Goal: Check status

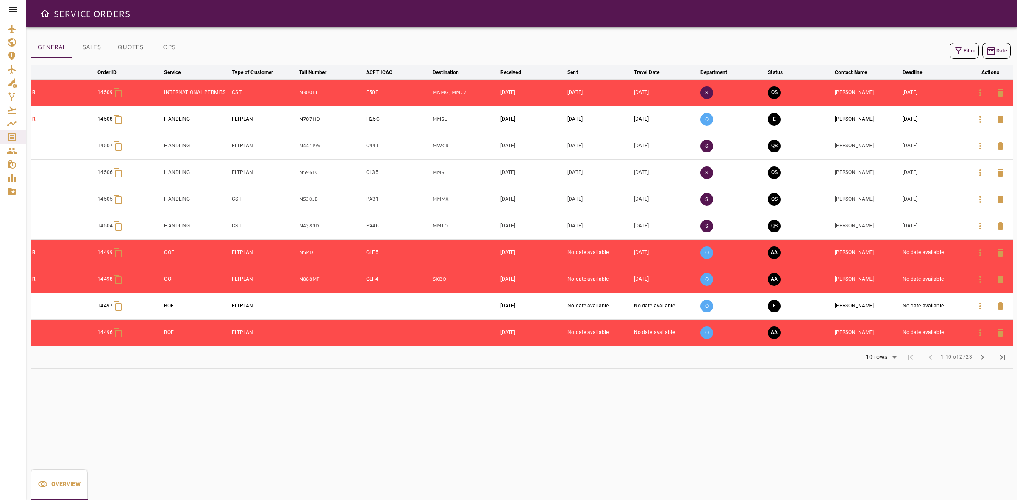
click at [980, 204] on icon "button" at bounding box center [980, 200] width 10 height 10
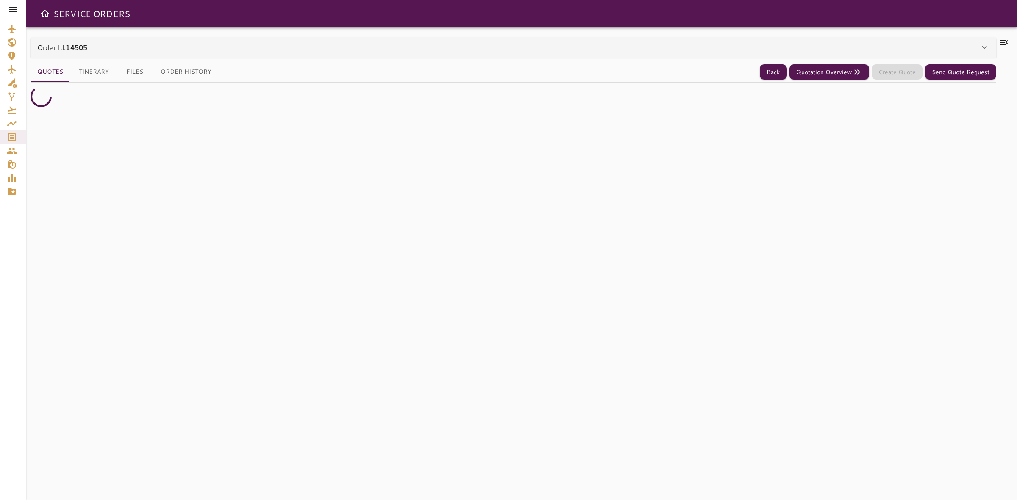
click at [282, 48] on div "Order Id: 14505" at bounding box center [508, 47] width 942 height 10
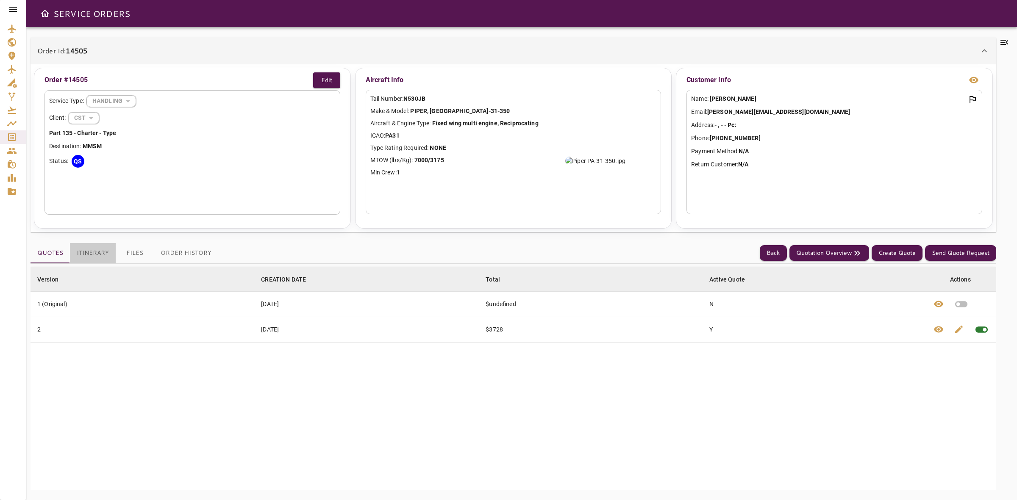
click at [94, 252] on button "Itinerary" at bounding box center [93, 253] width 46 height 20
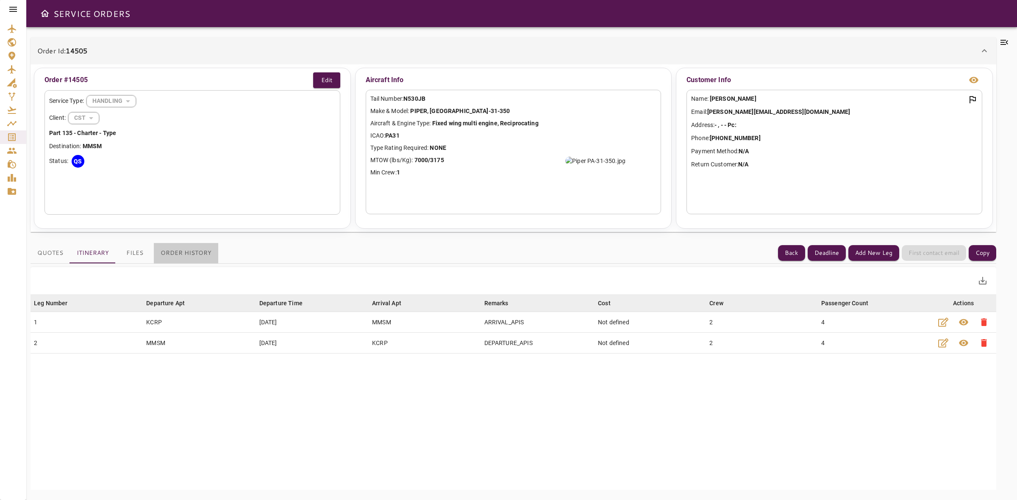
click at [189, 255] on button "Order History" at bounding box center [186, 253] width 64 height 20
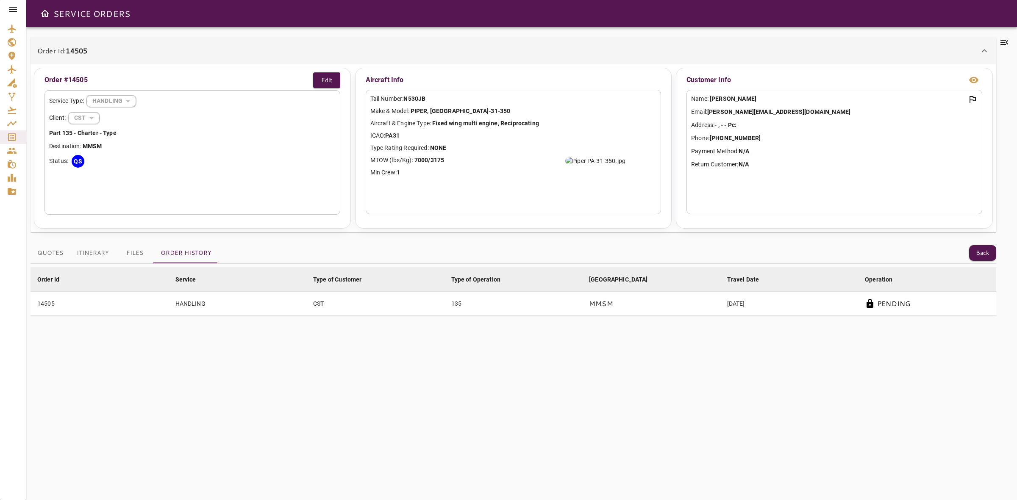
click at [58, 251] on button "Quotes" at bounding box center [50, 253] width 39 height 20
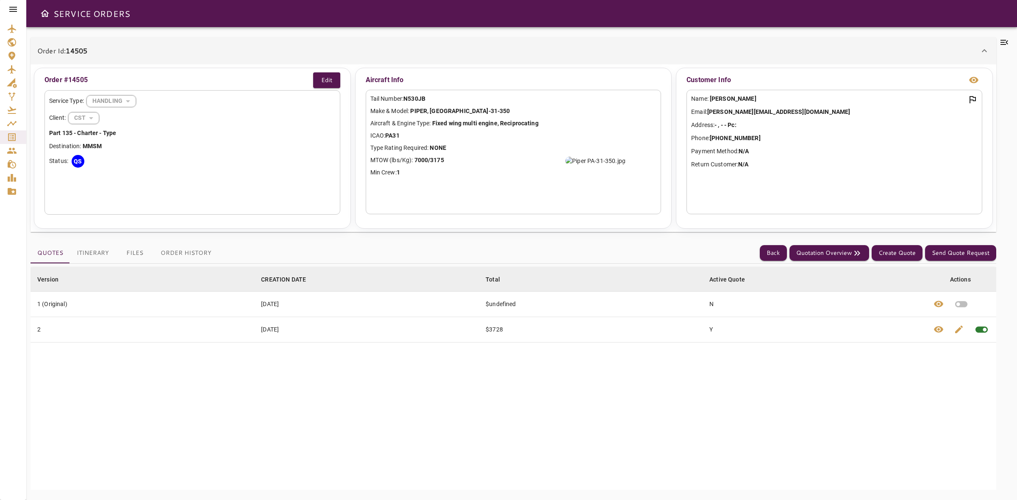
click at [183, 256] on button "Order History" at bounding box center [186, 253] width 64 height 20
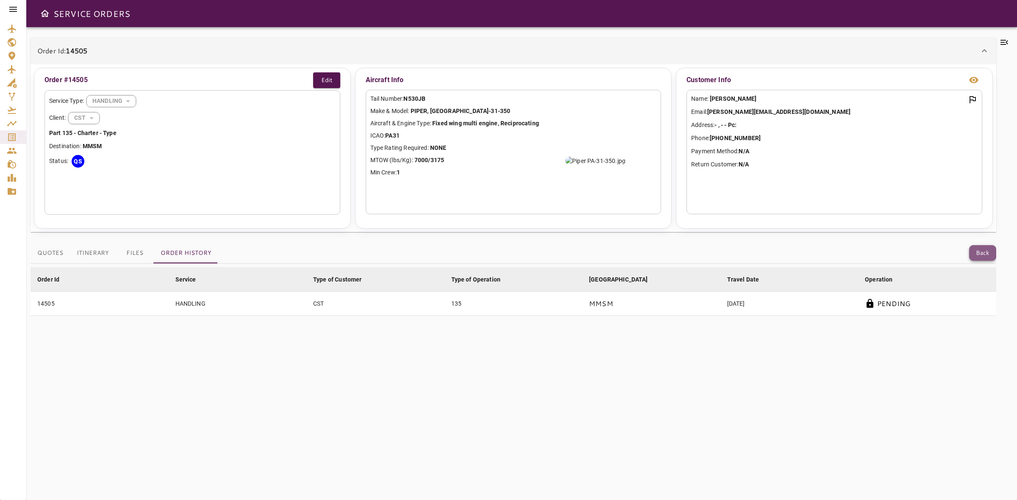
click at [984, 256] on button "Back" at bounding box center [982, 253] width 27 height 16
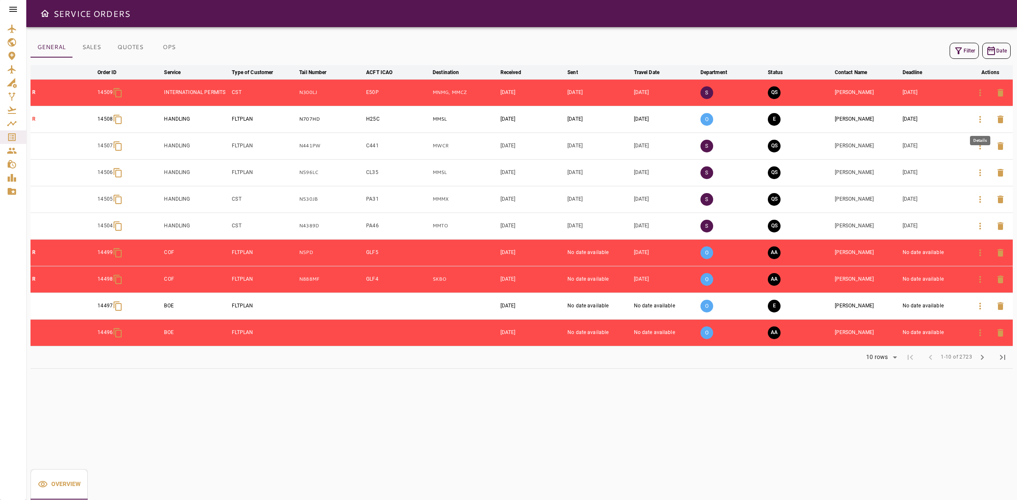
click at [979, 122] on icon "button" at bounding box center [980, 119] width 10 height 10
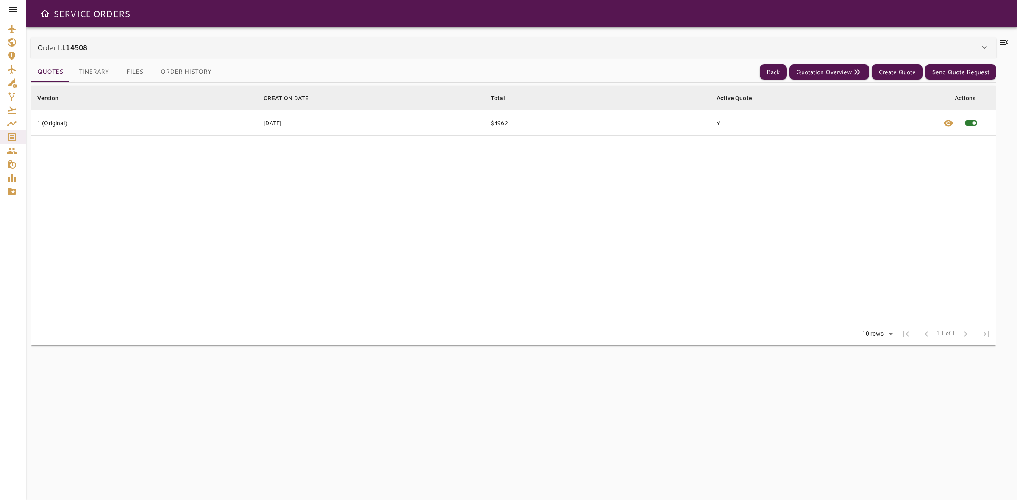
click at [299, 54] on div "Order Id: 14508" at bounding box center [514, 47] width 966 height 20
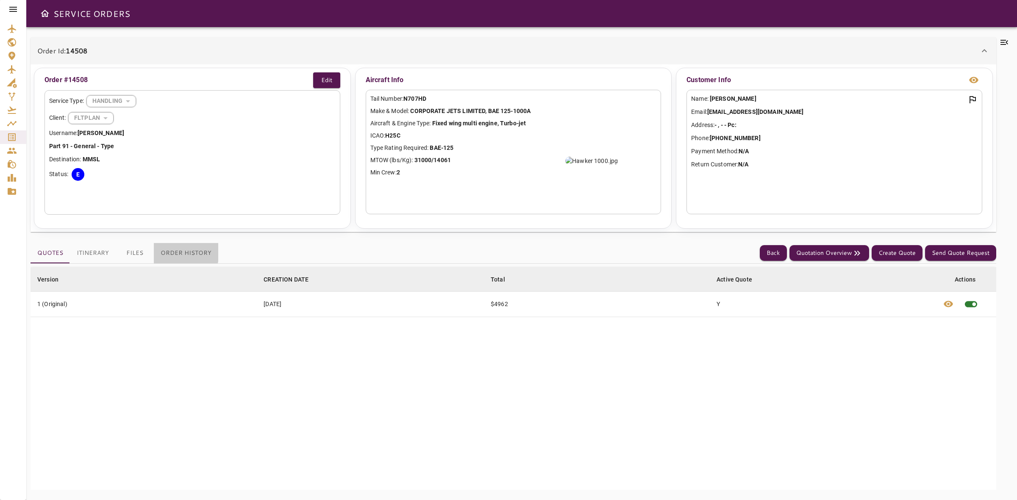
click at [171, 253] on button "Order History" at bounding box center [186, 253] width 64 height 20
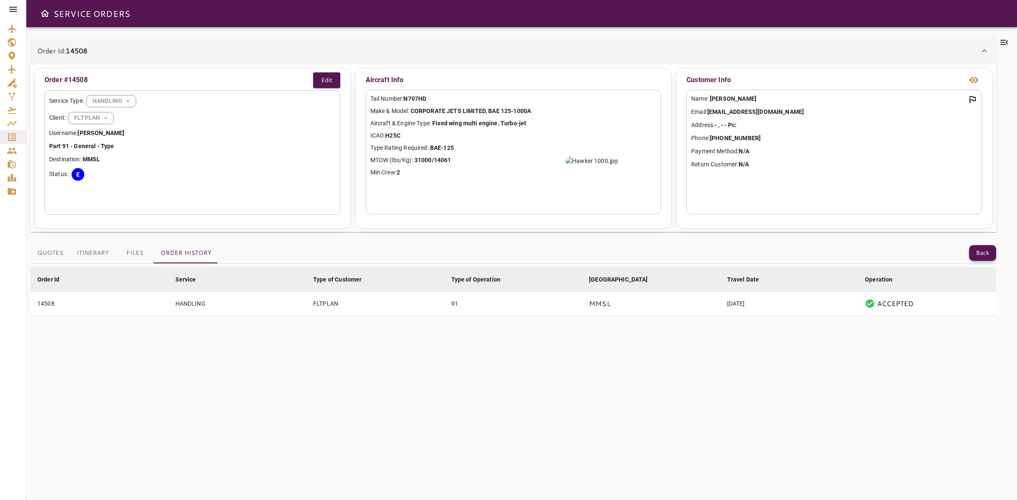
click at [983, 258] on button "Back" at bounding box center [982, 253] width 27 height 16
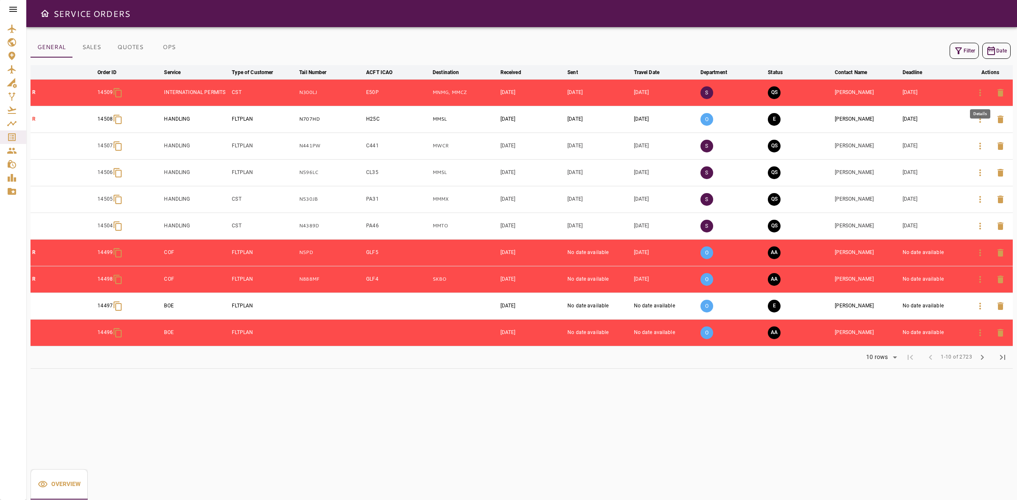
click at [978, 92] on icon "button" at bounding box center [980, 93] width 10 height 10
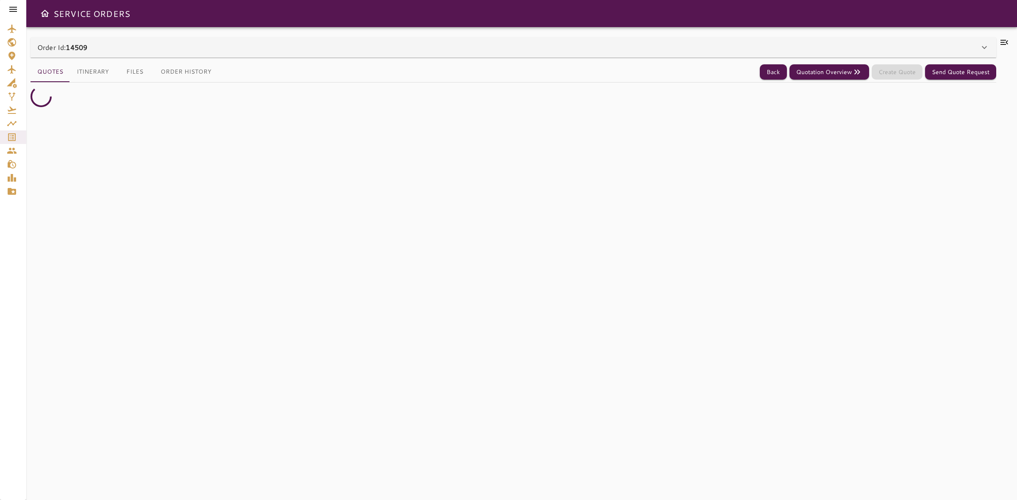
click at [304, 52] on div "Order Id: 14509" at bounding box center [508, 47] width 942 height 10
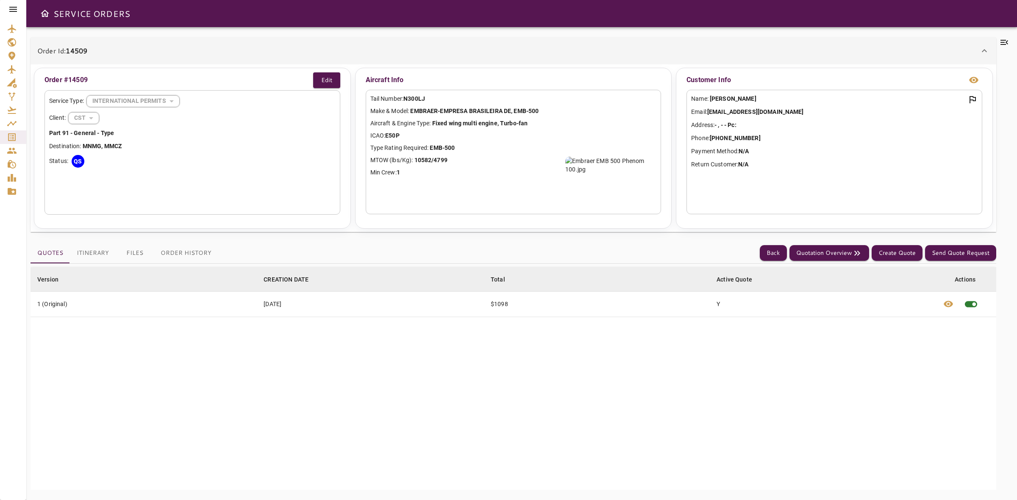
click at [177, 255] on button "Order History" at bounding box center [186, 253] width 64 height 20
